Goal: Find specific fact: Find specific fact

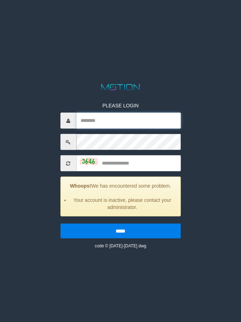
type input "*********"
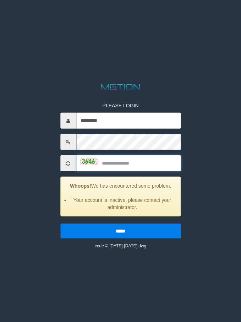
click at [124, 158] on input "text" at bounding box center [128, 163] width 105 height 16
type input "****"
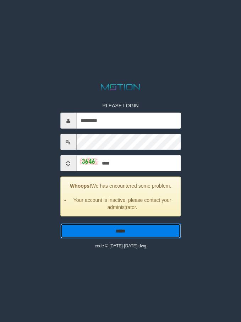
click at [100, 228] on input "*****" at bounding box center [120, 230] width 121 height 15
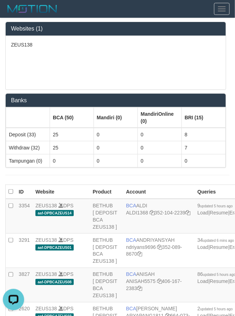
click at [101, 123] on th "Mandiri (0)" at bounding box center [116, 118] width 44 height 21
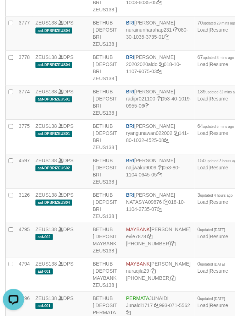
copy td "BRI NANDI ARDIANSYAH"
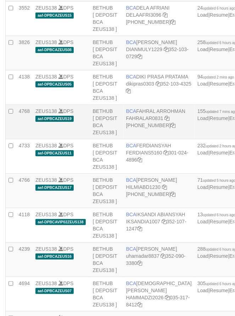
click at [139, 139] on td "BCA FAHRAL ARROHMAN FAHRALAR0831 [PHONE_NUMBER]" at bounding box center [159, 122] width 71 height 34
copy td "BCA FAHRAL ARROHMAN"
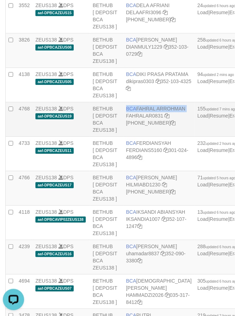
click at [136, 137] on td "BCA FAHRAL ARROHMAN FAHRALAR0831 566-509-5158" at bounding box center [159, 119] width 71 height 34
click at [150, 137] on td "BCA FAHRAL ARROHMAN FAHRALAR0831 [PHONE_NUMBER]" at bounding box center [159, 119] width 71 height 34
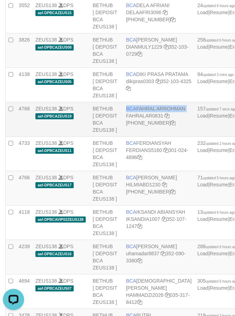
click at [150, 137] on td "BCA FAHRAL ARROHMAN FAHRALAR0831 [PHONE_NUMBER]" at bounding box center [159, 119] width 71 height 34
click at [133, 137] on td "BCA FAHRAL ARROHMAN FAHRALAR0831 566-509-5158" at bounding box center [159, 119] width 71 height 34
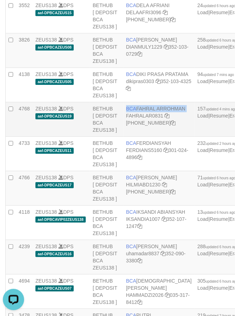
click at [133, 137] on td "BCA FAHRAL ARROHMAN FAHRALAR0831 566-509-5158" at bounding box center [159, 119] width 71 height 34
click at [151, 68] on td "BCA DIAN MULYADI DIANMULY1229 352-103-0729" at bounding box center [159, 50] width 71 height 34
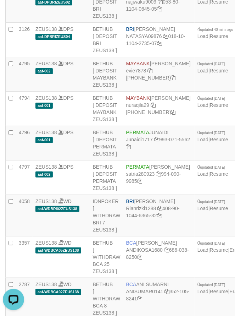
copy td "BRI RYAN GUNAWAN"
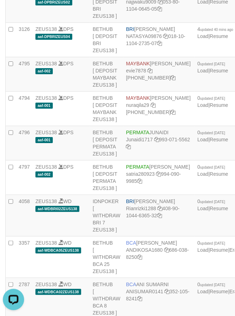
scroll to position [331, 0]
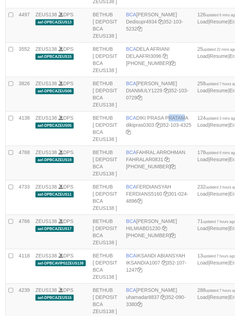
click at [140, 146] on td "BCA DIKI PRASA PRATAMA dikipras0303 352-103-4325" at bounding box center [159, 128] width 71 height 34
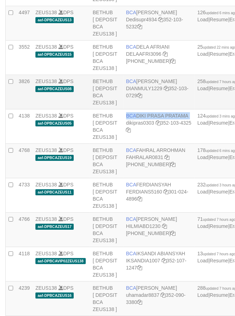
copy td "BCA DIKI PRASA PRATAMA"
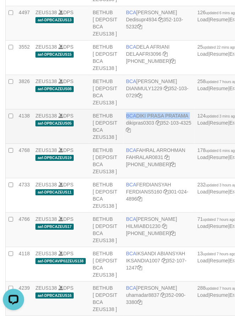
click at [142, 144] on td "BCA DIKI PRASA PRATAMA dikipras0303 352-103-4325" at bounding box center [159, 126] width 71 height 34
click at [144, 144] on td "BCA DIKI PRASA PRATAMA dikipras0303 352-103-4325" at bounding box center [159, 126] width 71 height 34
click at [131, 144] on td "BCA DIKI PRASA PRATAMA dikipras0303 352-103-4325" at bounding box center [159, 126] width 71 height 34
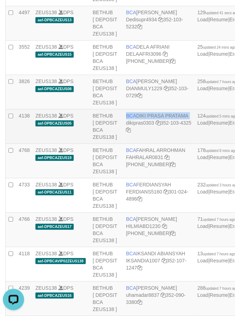
click at [131, 144] on td "BCA DIKI PRASA PRATAMA dikipras0303 352-103-4325" at bounding box center [159, 126] width 71 height 34
click at [133, 144] on td "BCA DIKI PRASA PRATAMA dikipras0303 352-103-4325" at bounding box center [159, 126] width 71 height 34
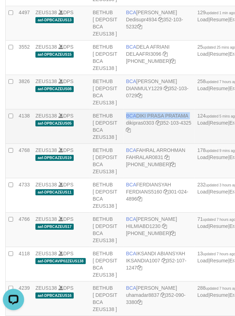
click at [133, 144] on td "BCA DIKI PRASA PRATAMA dikipras0303 352-103-4325" at bounding box center [159, 126] width 71 height 34
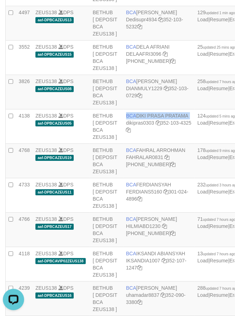
copy td "BCA DIKI PRASA PRATAMA"
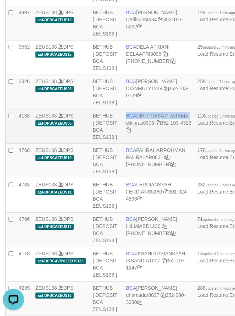
click at [143, 144] on td "BCA DIKI PRASA PRATAMA dikipras0303 352-103-4325" at bounding box center [159, 126] width 71 height 34
